Goal: Information Seeking & Learning: Compare options

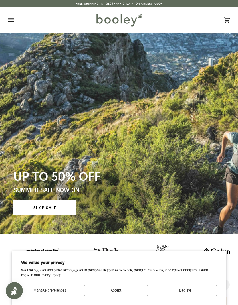
click at [14, 23] on button "Open menu" at bounding box center [16, 19] width 17 height 25
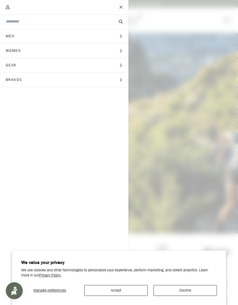
click at [72, 51] on button "Women Expand menu" at bounding box center [64, 51] width 128 height 15
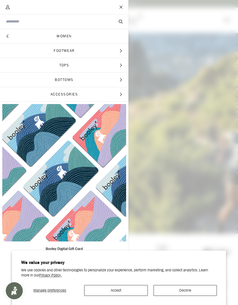
click at [66, 67] on span "Tops" at bounding box center [64, 65] width 128 height 14
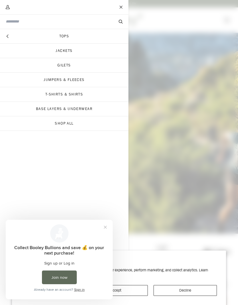
click at [58, 53] on link "Jackets" at bounding box center [64, 51] width 128 height 14
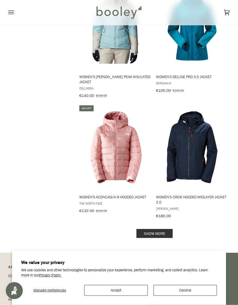
scroll to position [1031, 0]
click at [163, 230] on link "Show more" at bounding box center [154, 233] width 36 height 9
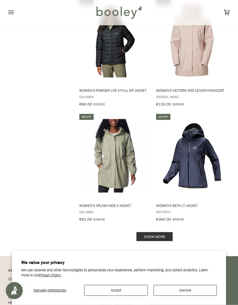
scroll to position [2196, 0]
click at [158, 232] on link "Show more" at bounding box center [154, 236] width 36 height 9
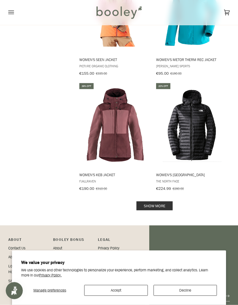
scroll to position [3408, 0]
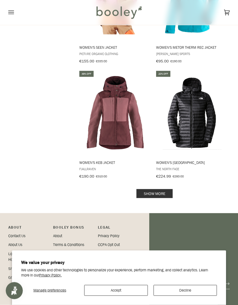
click at [163, 190] on link "Show more" at bounding box center [154, 194] width 36 height 9
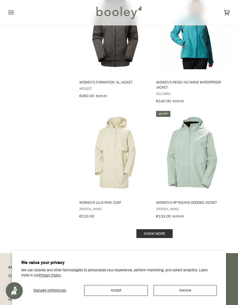
scroll to position [4543, 0]
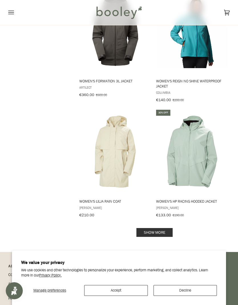
click at [161, 228] on link "Show more" at bounding box center [154, 232] width 36 height 9
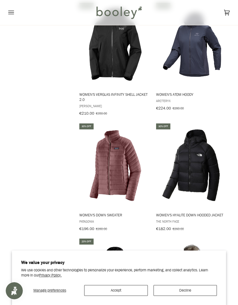
scroll to position [4900, 0]
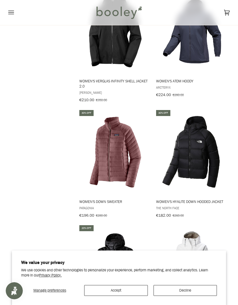
click at [196, 144] on img "Women's Hyalite Down Hooded Jacket" at bounding box center [192, 152] width 74 height 74
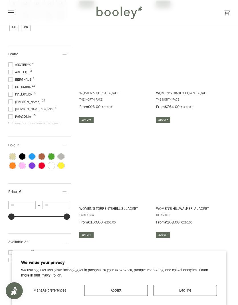
scroll to position [0, 0]
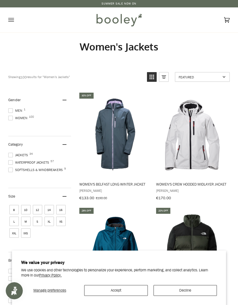
click at [12, 164] on span at bounding box center [10, 162] width 5 height 5
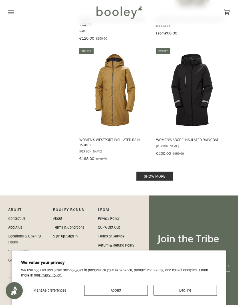
scroll to position [1098, 0]
click at [165, 172] on link "Show more" at bounding box center [154, 176] width 36 height 9
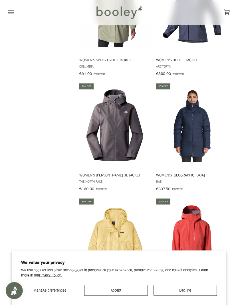
scroll to position [1415, 0]
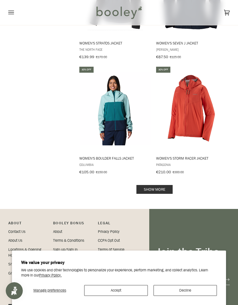
click at [168, 185] on link "Show more" at bounding box center [154, 189] width 36 height 9
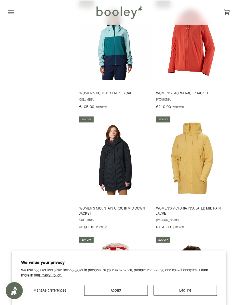
scroll to position [2304, 0]
click at [97, 162] on img "Women's Mountain Croo III Mid Down Jacket" at bounding box center [115, 159] width 74 height 74
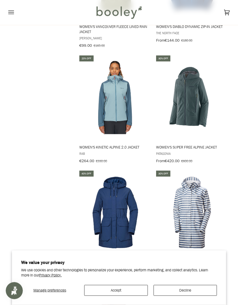
scroll to position [3078, 0]
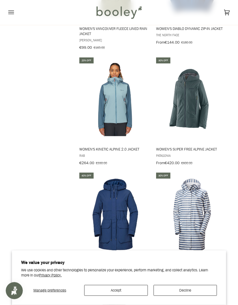
click at [11, 15] on icon "Open menu" at bounding box center [11, 12] width 6 height 9
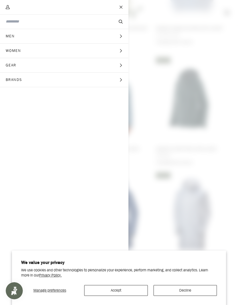
click at [27, 38] on button "Men Expand menu" at bounding box center [64, 36] width 128 height 15
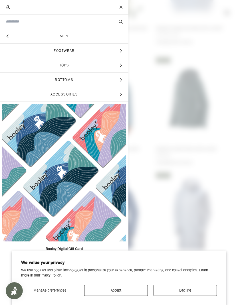
click at [63, 63] on span "Tops" at bounding box center [64, 65] width 128 height 14
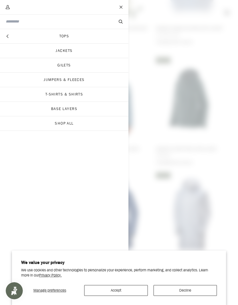
click at [53, 50] on link "Jackets" at bounding box center [64, 51] width 128 height 14
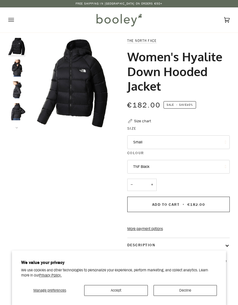
click at [16, 71] on img "The North Face Women's Hyalite Down Hooded Jacket TNF Black - Booley Galway" at bounding box center [16, 68] width 17 height 17
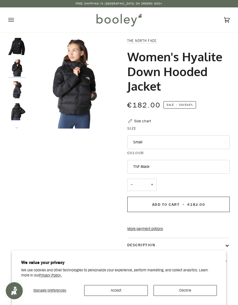
click at [15, 88] on img "The North Face Women's Hyalite Down Hooded Jacket TNF Black - Booley Galway" at bounding box center [16, 89] width 17 height 17
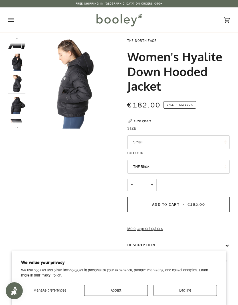
scroll to position [7, 0]
click at [16, 106] on img "The North Face Women's Hyalite Down Hooded Jacket TNF Black - Booley Galway" at bounding box center [16, 105] width 17 height 17
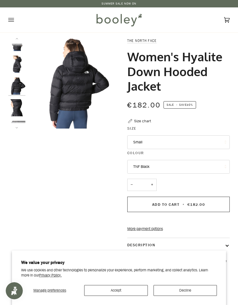
scroll to position [28, 0]
click at [13, 106] on img "The North Face Women's Hyalite Down Hooded Jacket TNF Black - Booley Galway" at bounding box center [16, 105] width 17 height 17
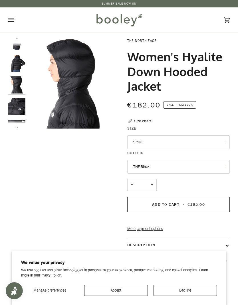
scroll to position [50, 0]
click at [15, 110] on img "The North Face Women's Hyalite Down Hooded Jacket TNF Black - Booley Galway" at bounding box center [16, 105] width 17 height 17
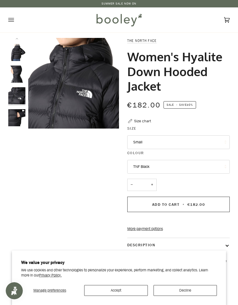
scroll to position [61, 0]
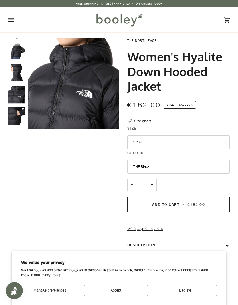
click at [13, 114] on img "The North Face Women's Hyalite Down Hooded Jacket TNF Black - Booley Galway" at bounding box center [16, 116] width 17 height 17
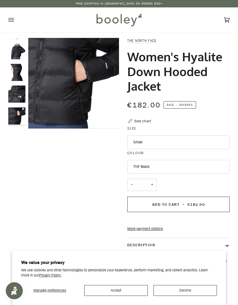
click at [17, 98] on img "The North Face Women's Hyalite Down Hooded Jacket TNF Black - Booley Galway" at bounding box center [16, 94] width 17 height 17
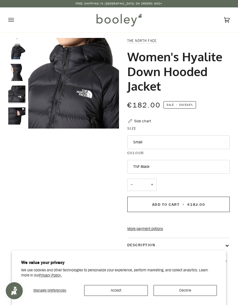
click at [23, 80] on img "The North Face Women's Hyalite Down Hooded Jacket TNF Black - Booley Galway" at bounding box center [16, 72] width 17 height 17
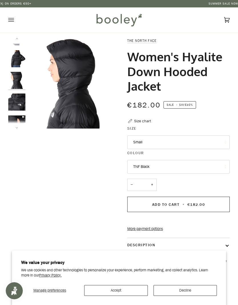
scroll to position [50, 0]
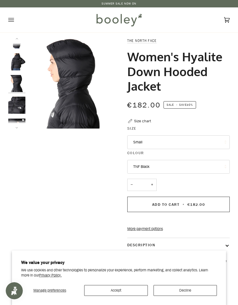
click at [20, 66] on img "The North Face Women's Hyalite Down Hooded Jacket TNF Black - Booley Galway" at bounding box center [16, 61] width 17 height 17
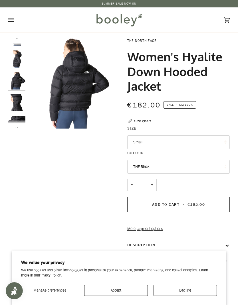
scroll to position [28, 0]
click at [17, 65] on img "The North Face Women's Hyalite Down Hooded Jacket TNF Black - Booley Galway" at bounding box center [16, 61] width 17 height 17
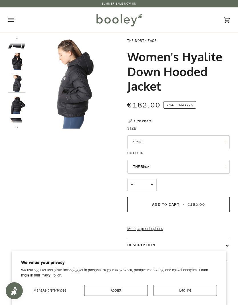
click at [18, 64] on img "The North Face Women's Hyalite Down Hooded Jacket TNF Black - Booley Galway" at bounding box center [16, 61] width 17 height 17
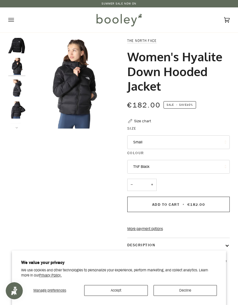
scroll to position [0, 0]
click at [20, 52] on img "The North Face Women's Hyalite Down Hooded Jacket TNF Black - Booley Galway" at bounding box center [16, 46] width 17 height 17
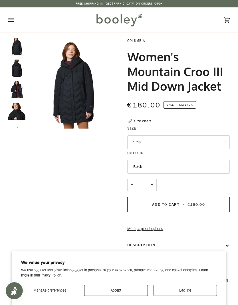
click at [13, 69] on img "Columbia Women's Mountain Croo III Mid Down Jacket Black - Booley Galway" at bounding box center [16, 68] width 17 height 17
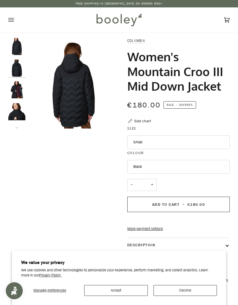
click at [17, 89] on img "Columbia Women's Mountain Croo III Mid Down Jacket Black - Booley Galway" at bounding box center [16, 89] width 17 height 17
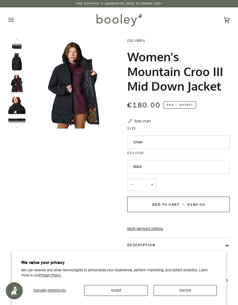
scroll to position [7, 0]
click at [17, 107] on img "Columbia Women's Mountain Croo III Mid Down Jacket Black - Booley Galway" at bounding box center [16, 105] width 17 height 17
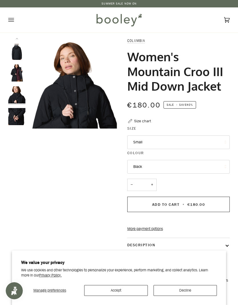
scroll to position [18, 0]
click at [17, 111] on img "Columbia Women's Mountain Croo III Mid Down Jacket Black - Booley Galway" at bounding box center [16, 115] width 17 height 17
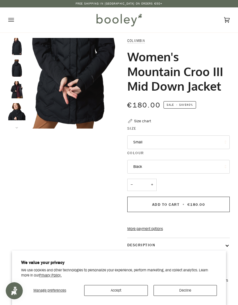
scroll to position [0, 0]
click at [15, 88] on img "Columbia Women's Mountain Croo III Mid Down Jacket Black - Booley Galway" at bounding box center [16, 89] width 17 height 17
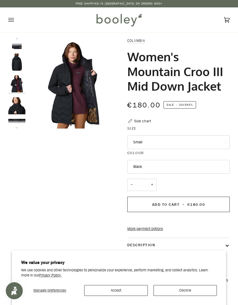
scroll to position [7, 0]
click at [16, 84] on img "Columbia Women's Mountain Croo III Mid Down Jacket Black - Booley Galway" at bounding box center [16, 83] width 17 height 17
click at [15, 86] on img "Columbia Women's Mountain Croo III Mid Down Jacket Black - Booley Galway" at bounding box center [16, 83] width 17 height 17
click at [15, 65] on img "Columbia Women's Mountain Croo III Mid Down Jacket Black - Booley Galway" at bounding box center [16, 61] width 17 height 17
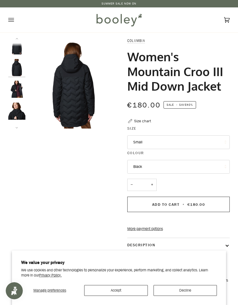
scroll to position [0, 0]
click at [17, 49] on img "Columbia Women's Mountain Croo III Mid Down Jacket Black - Booley Galway" at bounding box center [16, 46] width 17 height 17
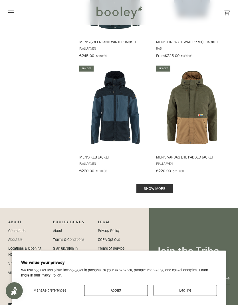
scroll to position [1078, 0]
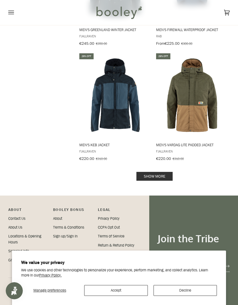
click at [145, 173] on link "Show more" at bounding box center [154, 176] width 36 height 9
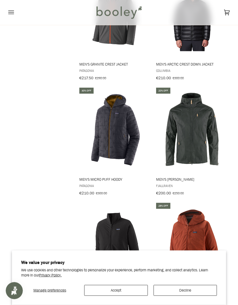
scroll to position [1274, 0]
click at [105, 134] on img "Men's Micro Puff Hoody" at bounding box center [115, 130] width 74 height 74
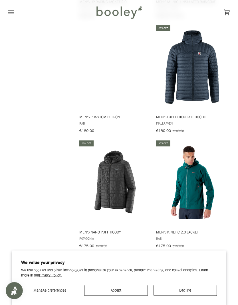
scroll to position [1913, 0]
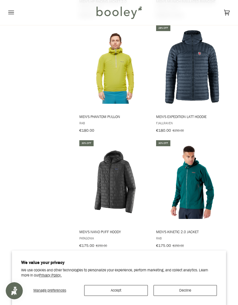
click at [103, 183] on img "Men's Nano Puff Hoody" at bounding box center [115, 183] width 74 height 74
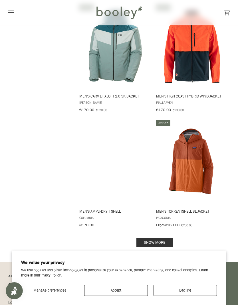
scroll to position [2172, 0]
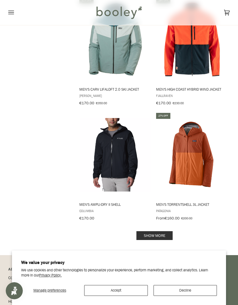
click at [142, 231] on link "Show more" at bounding box center [154, 235] width 36 height 9
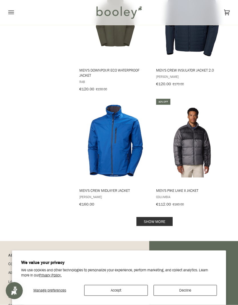
scroll to position [3359, 0]
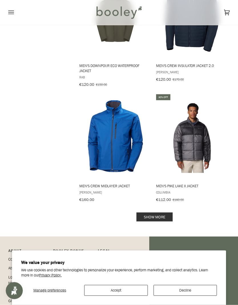
click at [144, 213] on link "Show more" at bounding box center [154, 217] width 36 height 9
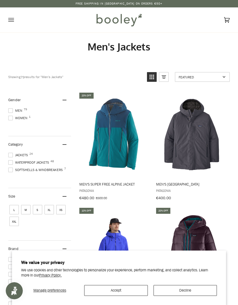
click at [8, 16] on icon "Open menu" at bounding box center [11, 20] width 6 height 9
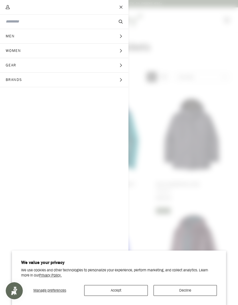
click at [19, 36] on span "Men" at bounding box center [12, 36] width 24 height 14
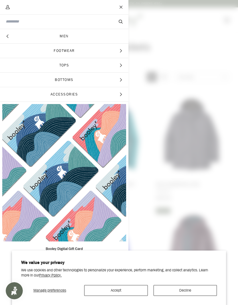
click at [55, 51] on span "Footwear" at bounding box center [64, 51] width 128 height 14
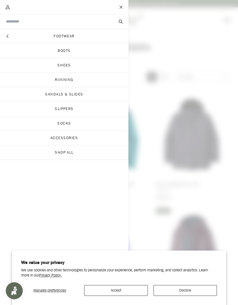
click at [61, 66] on link "Shoes" at bounding box center [64, 65] width 128 height 14
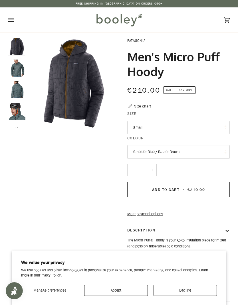
click at [17, 71] on img "Patagonia Men's Micro Puff Hoody - Booley Galway" at bounding box center [16, 68] width 17 height 17
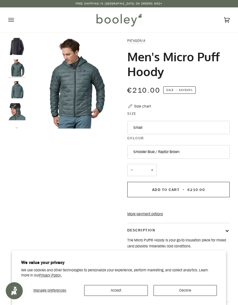
click at [16, 85] on img "Patagonia Men's Micro Puff Hoody - Booley Galway" at bounding box center [16, 89] width 17 height 17
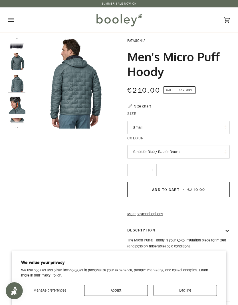
click at [14, 100] on img "Patagonia Men's Micro Puff Hoody - Booley Galway" at bounding box center [16, 105] width 17 height 17
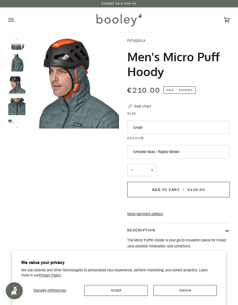
scroll to position [28, 0]
click at [17, 103] on img "Patagonia Men's Micro Puff Hoody - Booley Galway" at bounding box center [16, 105] width 17 height 17
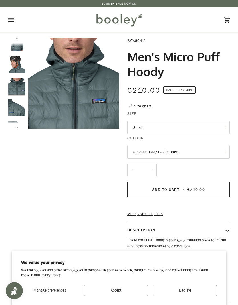
scroll to position [50, 0]
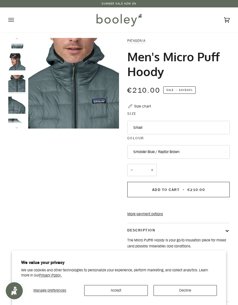
click at [14, 106] on img "Patagonia Men's Micro Puff Hoody - Booley Galway" at bounding box center [16, 105] width 17 height 17
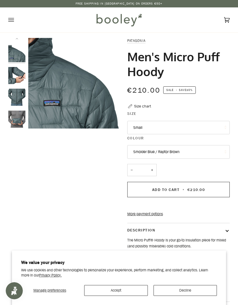
click at [14, 112] on img "Men's Micro Puff Hoody" at bounding box center [16, 119] width 17 height 17
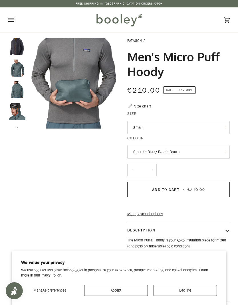
scroll to position [0, 0]
click at [15, 52] on img "Patagonia Men's Micro Puff Hoody Smolder Blue / Raptor Brown - Booley Galway" at bounding box center [16, 46] width 17 height 17
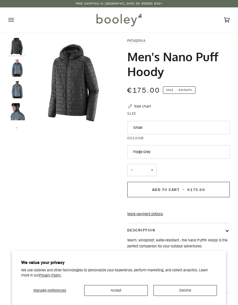
click at [19, 69] on img "Patagonia Men's Nano Puff Hoody - Booley Galway" at bounding box center [16, 68] width 17 height 17
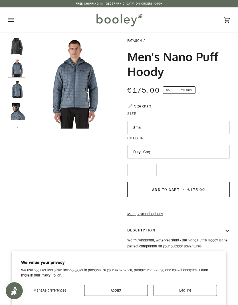
click at [15, 88] on img "Men's Nano Puff Hoody" at bounding box center [16, 89] width 17 height 17
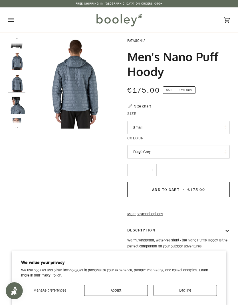
click at [18, 100] on img "Men's Nano Puff Hoody" at bounding box center [16, 105] width 17 height 17
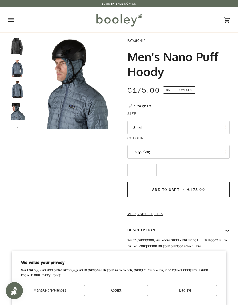
scroll to position [-1, 0]
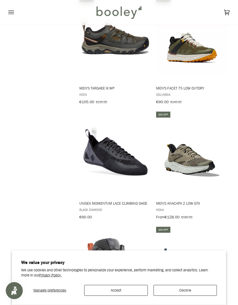
scroll to position [673, 0]
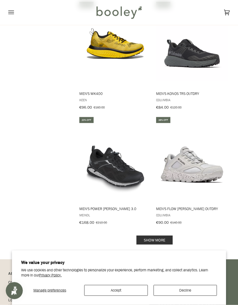
click at [147, 236] on link "Show more" at bounding box center [154, 240] width 36 height 9
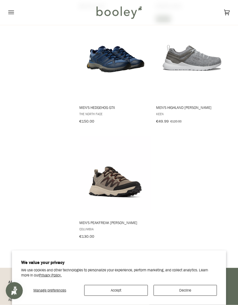
scroll to position [1577, 0]
click at [15, 17] on button "Open menu" at bounding box center [16, 12] width 17 height 25
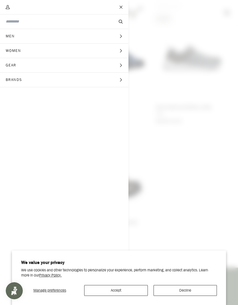
click at [34, 49] on button "Women Expand menu" at bounding box center [64, 51] width 128 height 15
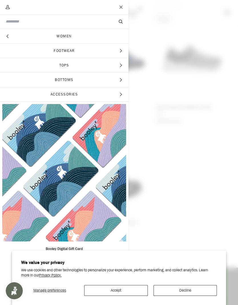
click at [60, 58] on button "Footwear Expand menu" at bounding box center [64, 51] width 128 height 15
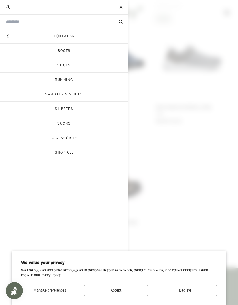
click at [60, 68] on link "Shoes" at bounding box center [64, 65] width 128 height 14
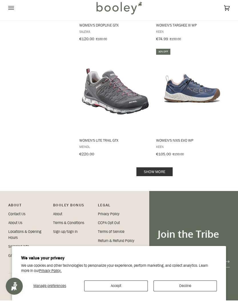
scroll to position [1100, 0]
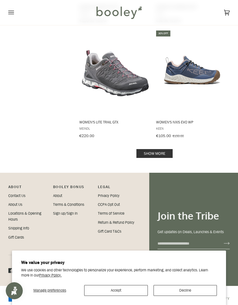
click at [144, 152] on link "Show more" at bounding box center [154, 153] width 36 height 9
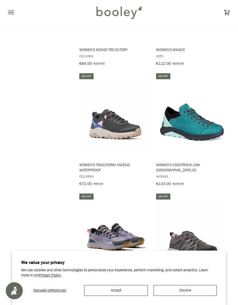
scroll to position [1517, 0]
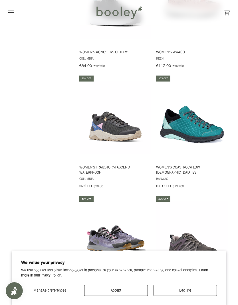
click at [11, 12] on icon "Open menu" at bounding box center [11, 13] width 6 height 4
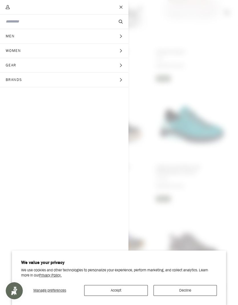
click at [41, 47] on button "Women Expand menu" at bounding box center [64, 51] width 128 height 15
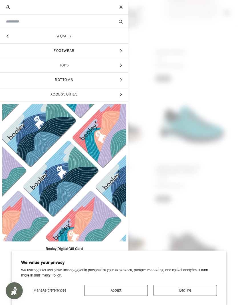
click at [60, 51] on span "Footwear" at bounding box center [64, 51] width 128 height 14
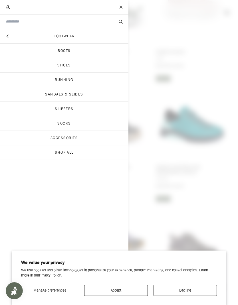
click at [62, 81] on link "Running" at bounding box center [64, 80] width 128 height 14
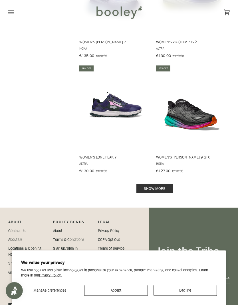
scroll to position [1066, 0]
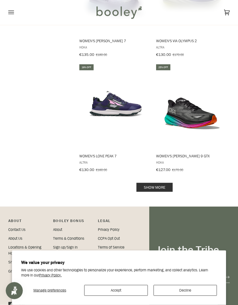
click at [147, 184] on link "Show more" at bounding box center [154, 187] width 36 height 9
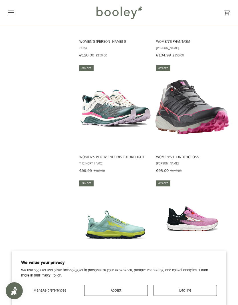
scroll to position [2108, 0]
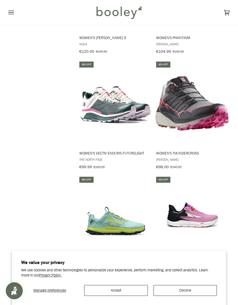
click at [178, 110] on img "Women's Thundercross" at bounding box center [192, 104] width 74 height 74
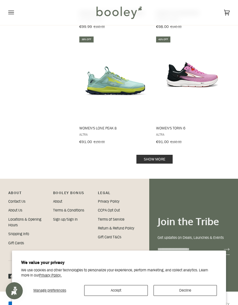
click at [144, 155] on link "Show more" at bounding box center [154, 159] width 36 height 9
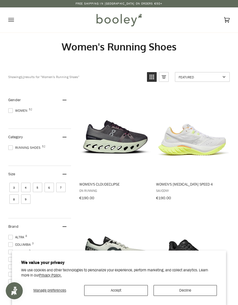
click at [14, 18] on icon "Open menu" at bounding box center [11, 20] width 6 height 4
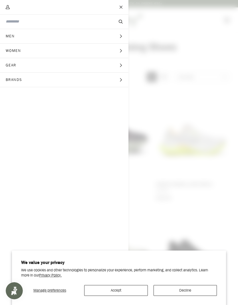
click at [11, 37] on span "Men" at bounding box center [12, 36] width 24 height 14
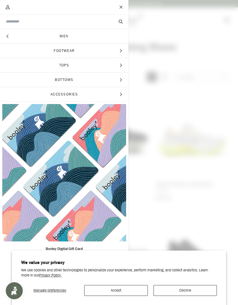
click at [73, 64] on span "Tops" at bounding box center [64, 65] width 128 height 14
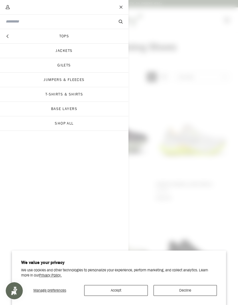
click at [61, 47] on link "Jackets" at bounding box center [64, 51] width 128 height 14
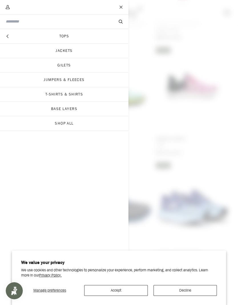
scroll to position [1090, 0]
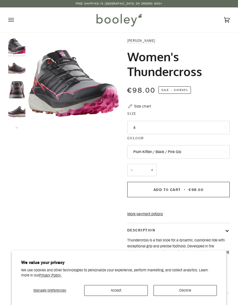
click at [10, 66] on img "Salomon Women's Thundercross - Booley Galway" at bounding box center [16, 68] width 17 height 17
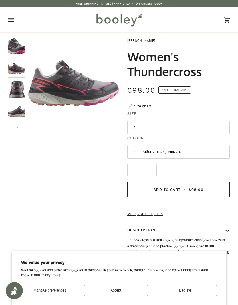
click at [19, 88] on img "Salomon Women's Thundercross - Booley Galway" at bounding box center [16, 89] width 17 height 17
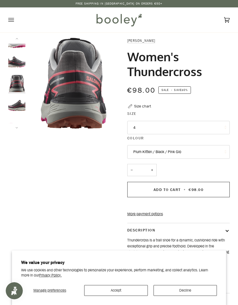
scroll to position [7, 0]
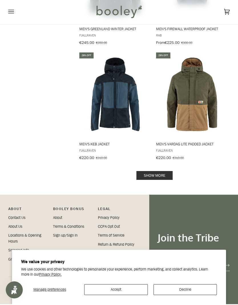
scroll to position [1100, 0]
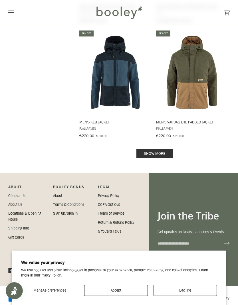
click at [153, 149] on link "Show more" at bounding box center [154, 153] width 36 height 9
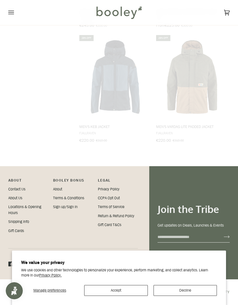
scroll to position [1090, 0]
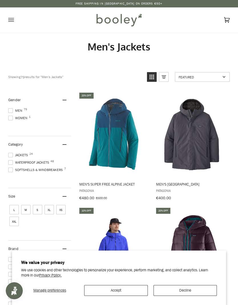
click at [14, 21] on button "Open menu" at bounding box center [16, 19] width 17 height 25
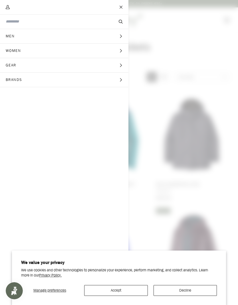
click at [162, 80] on span "Main menu" at bounding box center [119, 152] width 238 height 305
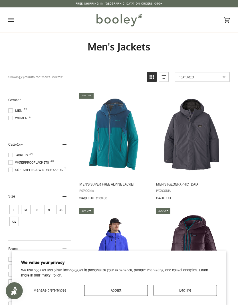
scroll to position [1090, 0]
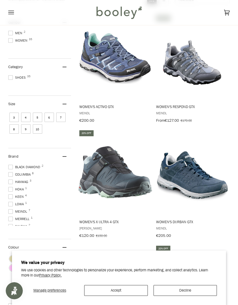
scroll to position [1090, 0]
